Goal: Information Seeking & Learning: Learn about a topic

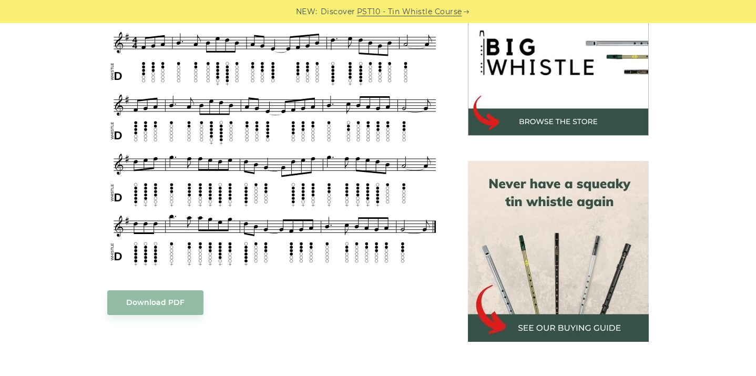
scroll to position [347, 0]
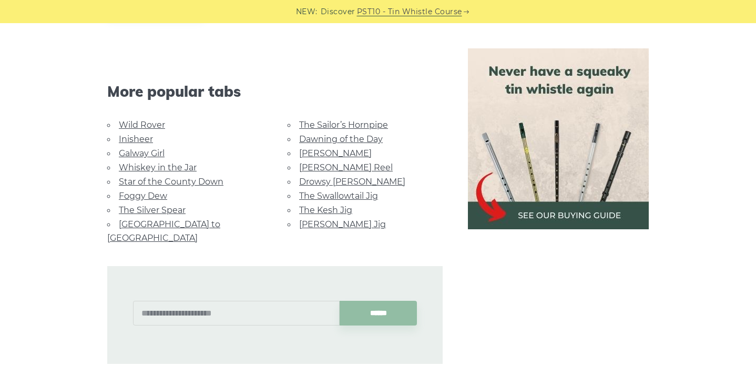
scroll to position [1176, 0]
click at [146, 171] on li "Whiskey in the Jar" at bounding box center [184, 166] width 155 height 14
click at [184, 166] on link "Whiskey in the Jar" at bounding box center [158, 166] width 78 height 10
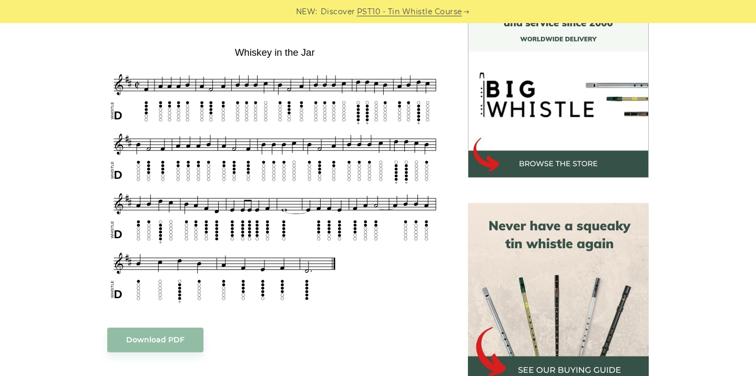
scroll to position [303, 0]
